Goal: Task Accomplishment & Management: Manage account settings

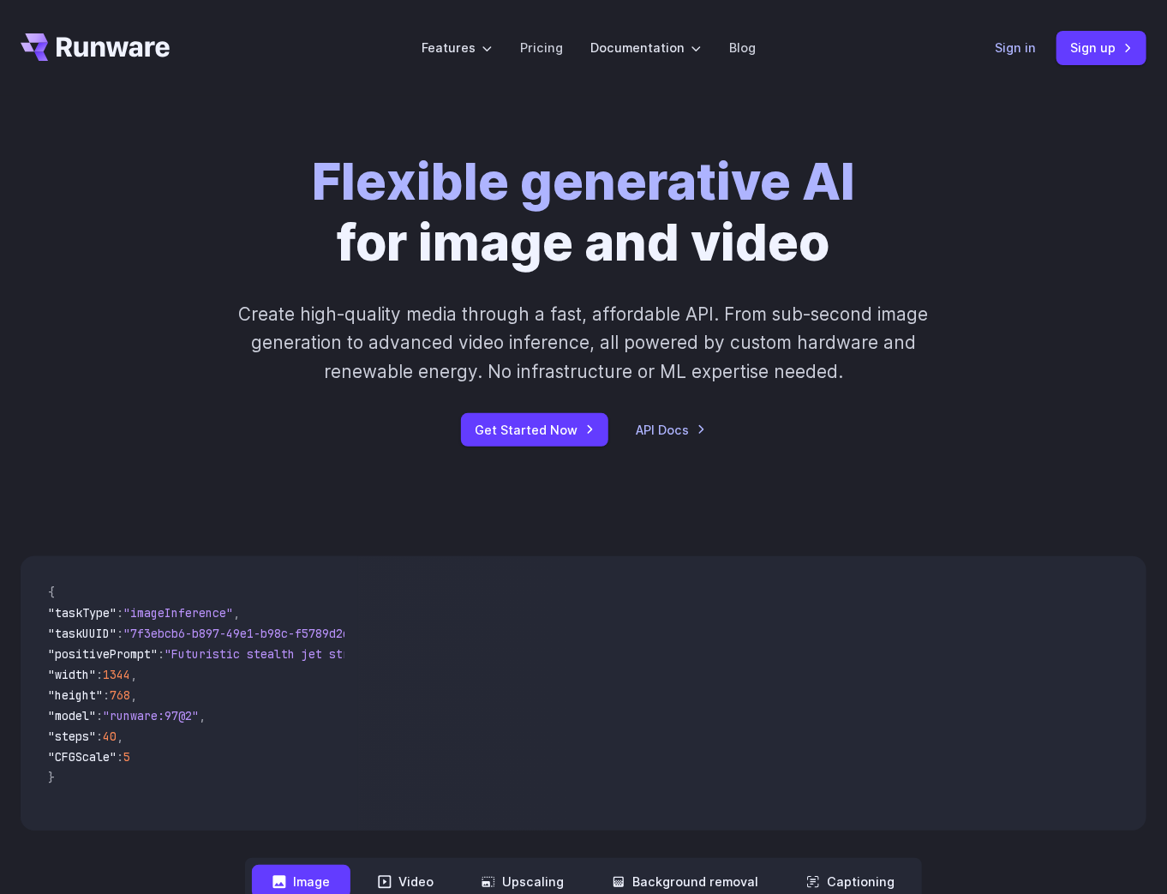
click at [1009, 44] on link "Sign in" at bounding box center [1015, 48] width 41 height 20
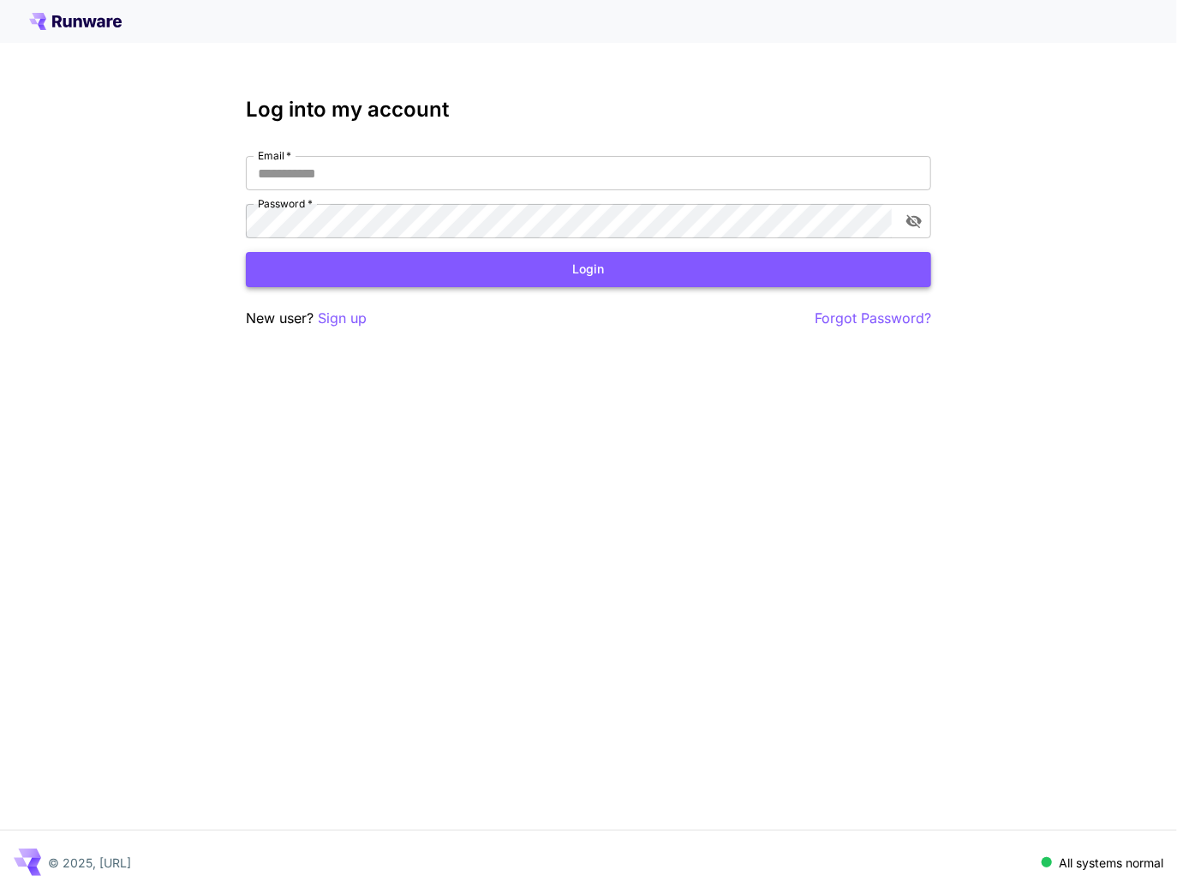
type input "**********"
click at [427, 275] on button "Login" at bounding box center [588, 269] width 685 height 35
